Goal: Information Seeking & Learning: Learn about a topic

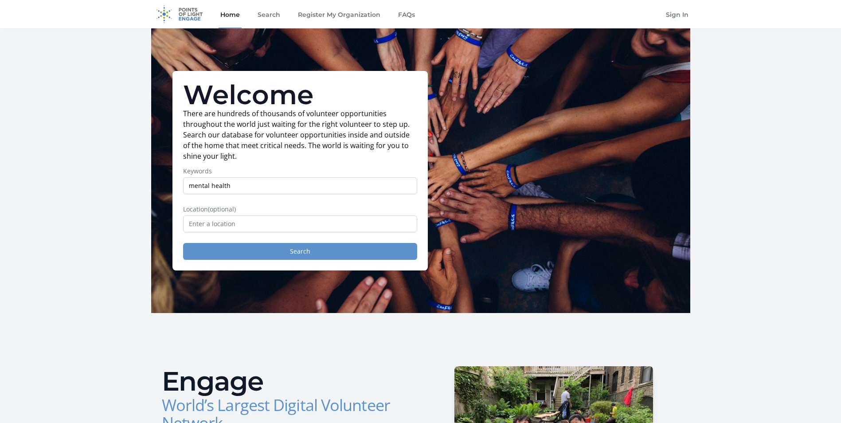
type input "mental health"
click at [274, 255] on button "Search" at bounding box center [300, 251] width 234 height 17
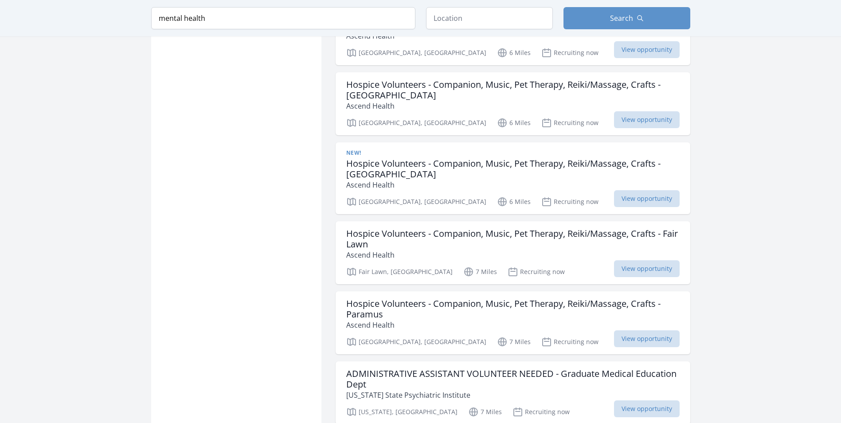
scroll to position [1173, 0]
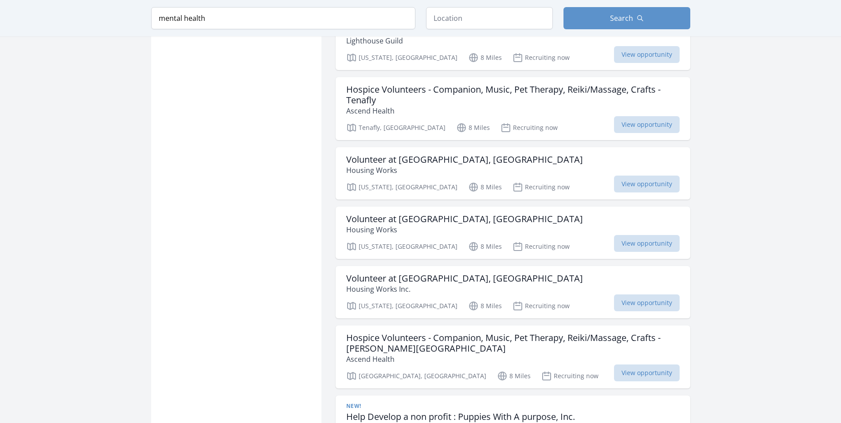
scroll to position [1928, 0]
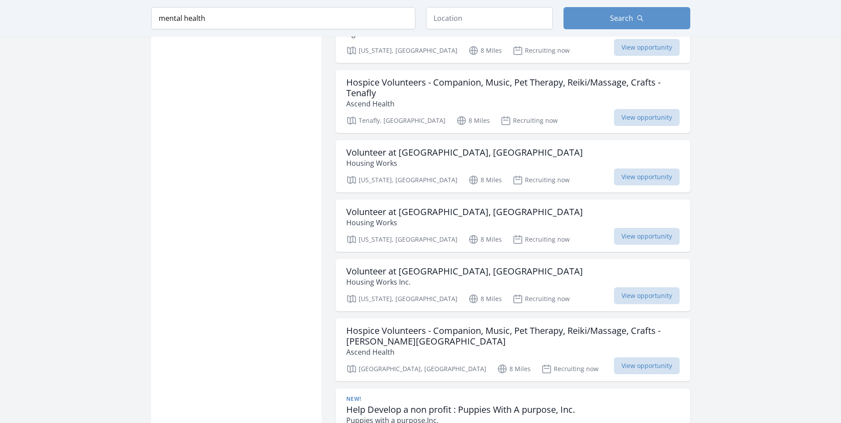
drag, startPoint x: 835, startPoint y: 300, endPoint x: 830, endPoint y: 317, distance: 18.1
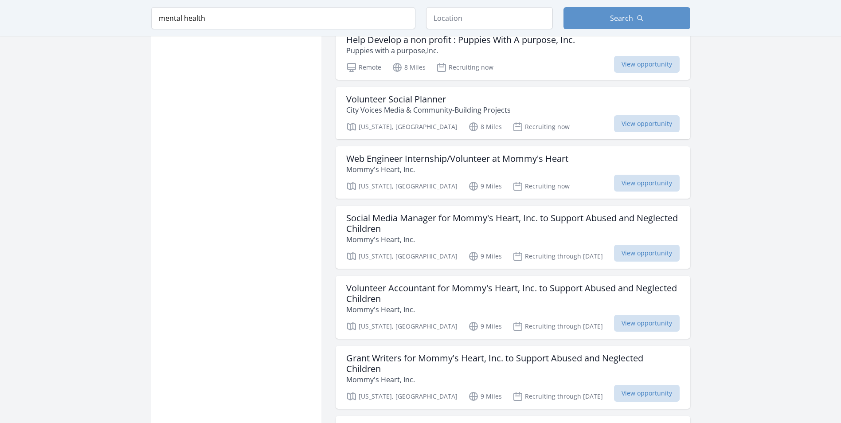
scroll to position [2666, 0]
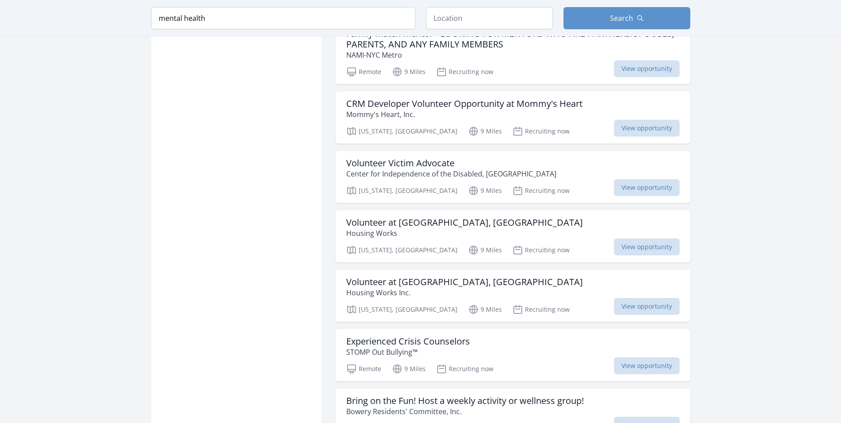
scroll to position [3689, 0]
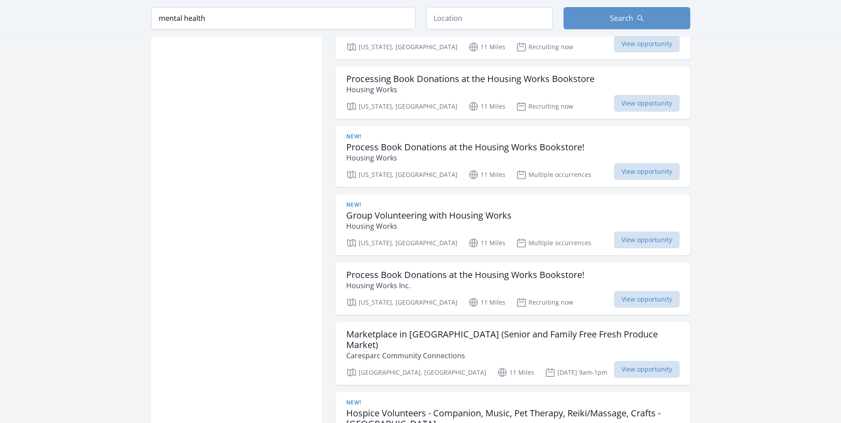
scroll to position [5111, 0]
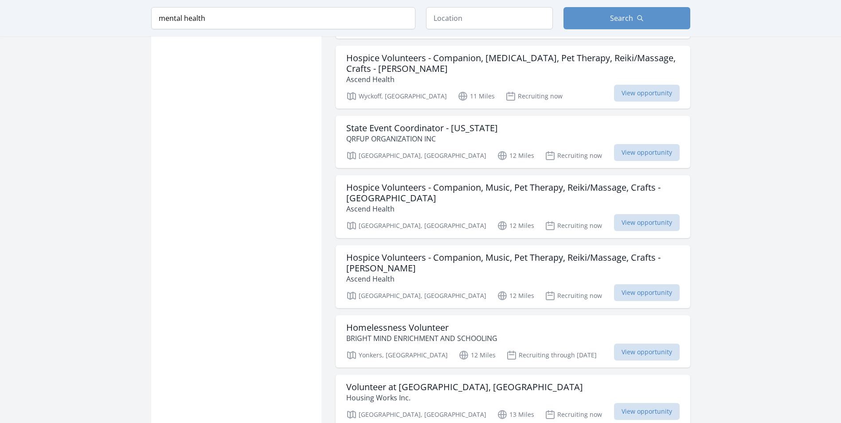
scroll to position [5111, 0]
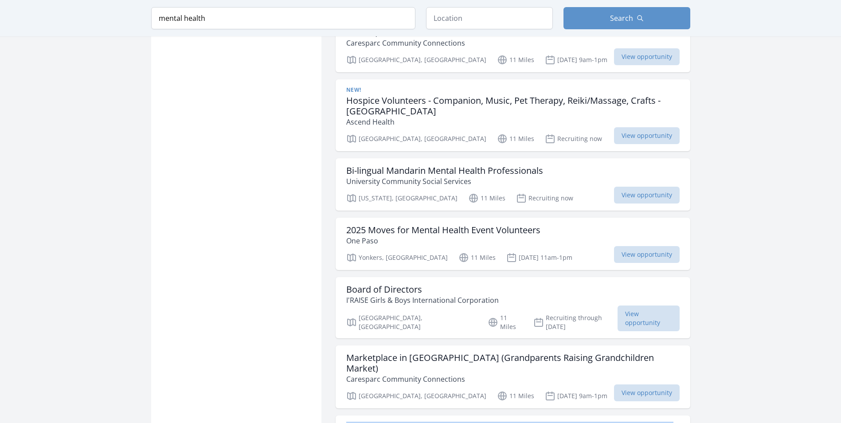
drag, startPoint x: 841, startPoint y: 330, endPoint x: 837, endPoint y: 344, distance: 13.8
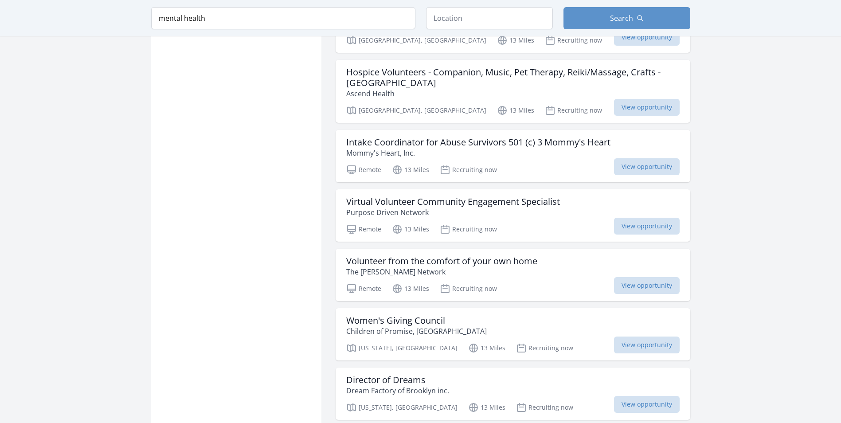
scroll to position [6000, 0]
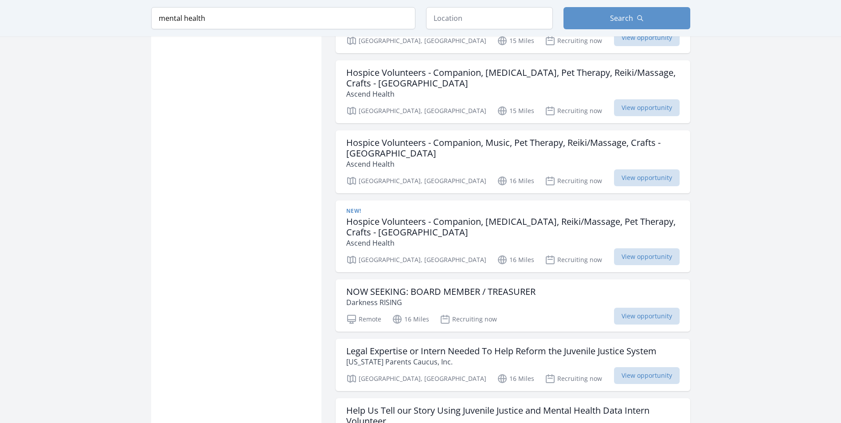
scroll to position [7352, 0]
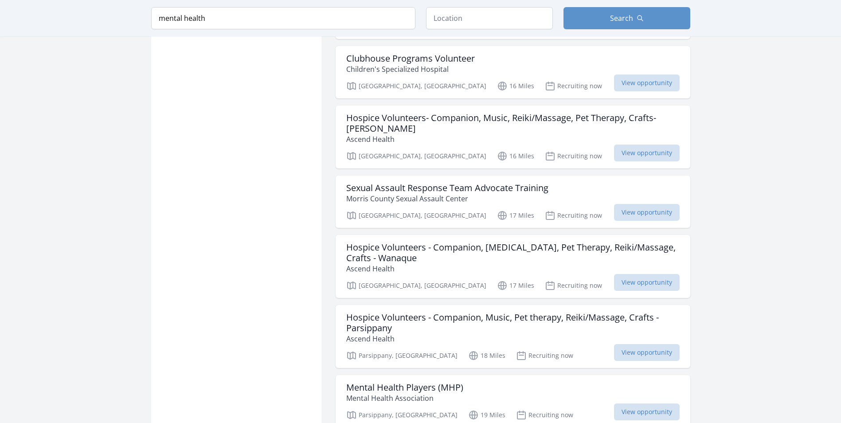
scroll to position [7926, 0]
